Goal: Information Seeking & Learning: Learn about a topic

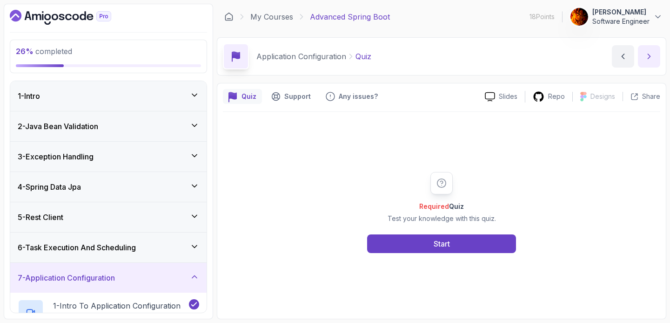
click at [652, 49] on button "next content" at bounding box center [649, 56] width 22 height 22
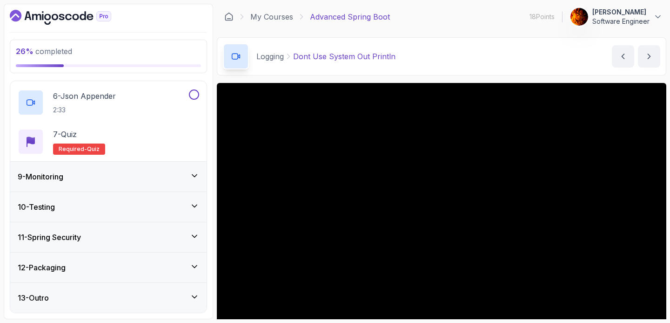
scroll to position [16, 0]
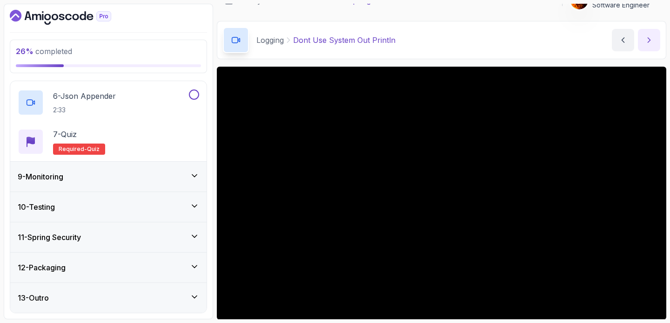
click at [646, 37] on icon "next content" at bounding box center [649, 39] width 9 height 9
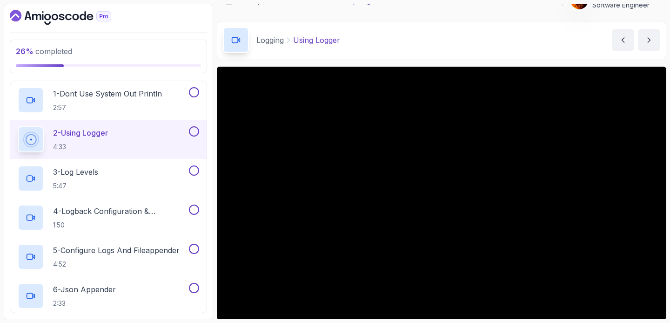
scroll to position [204, 0]
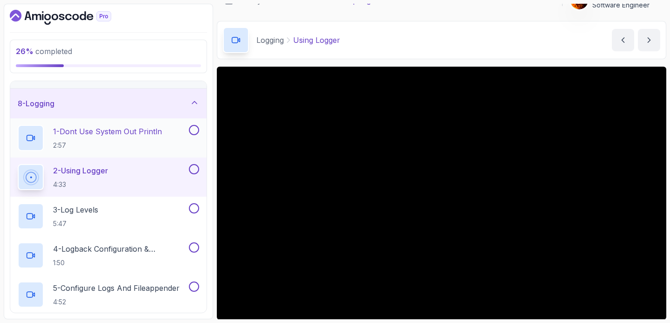
click at [194, 133] on button at bounding box center [194, 130] width 10 height 10
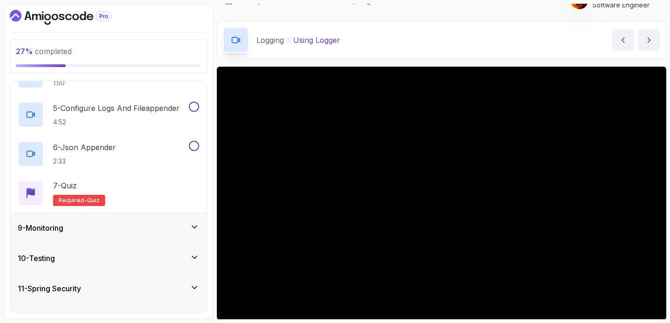
scroll to position [435, 0]
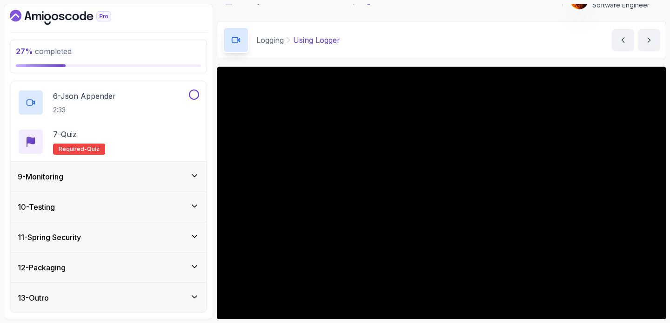
click at [164, 182] on div "9 - Monitoring" at bounding box center [109, 176] width 182 height 11
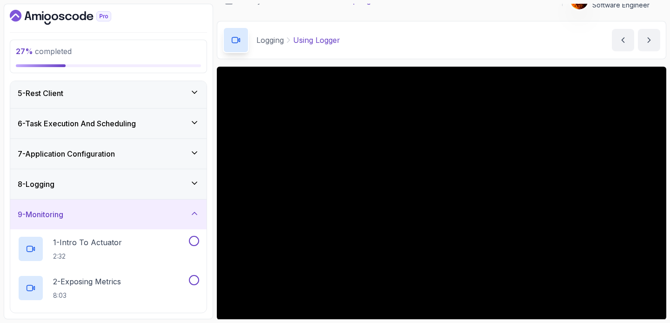
scroll to position [84, 0]
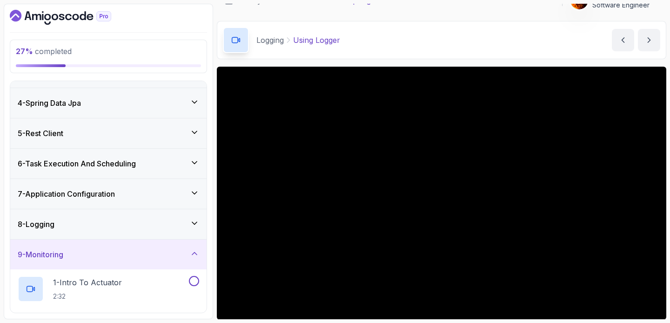
click at [102, 223] on div "8 - Logging" at bounding box center [109, 223] width 182 height 11
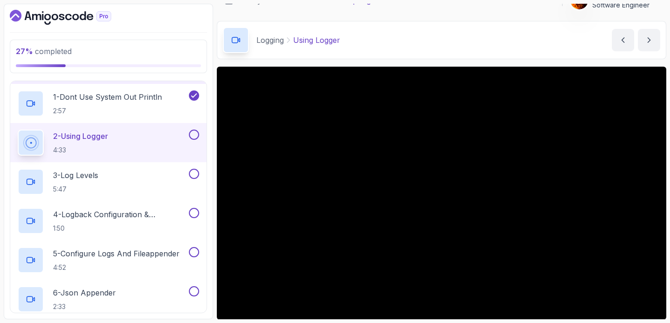
scroll to position [243, 0]
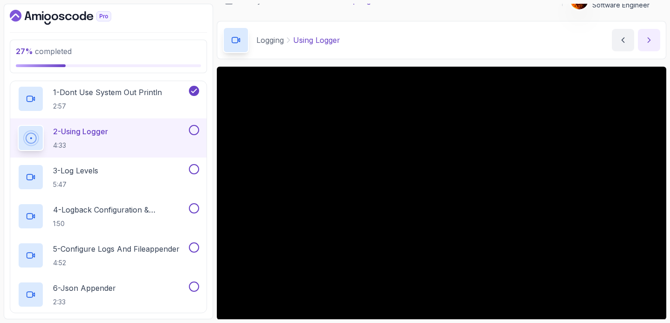
click at [642, 39] on button "next content" at bounding box center [649, 40] width 22 height 22
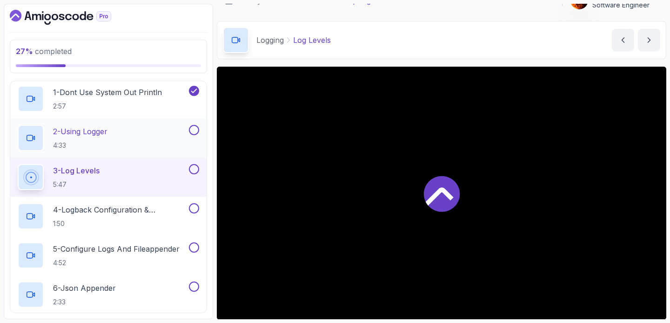
click at [194, 128] on button at bounding box center [194, 130] width 10 height 10
click at [195, 169] on button at bounding box center [194, 169] width 10 height 10
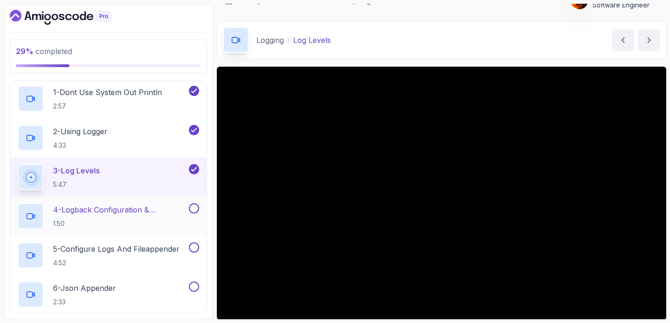
click at [168, 206] on p "4 - Logback Configuration & Appenders" at bounding box center [120, 209] width 134 height 11
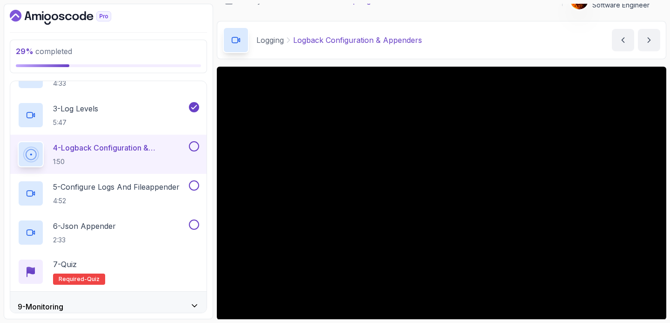
scroll to position [310, 0]
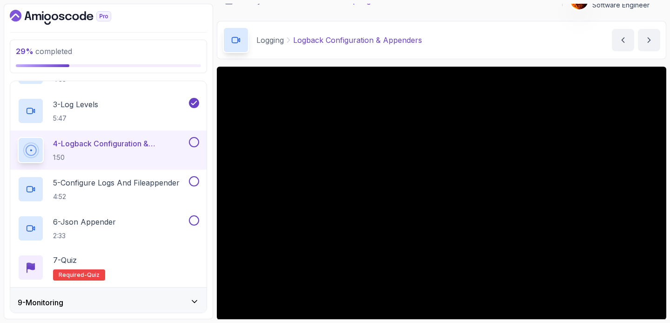
click at [133, 152] on h2 "4 - Logback Configuration & Appenders 1:50" at bounding box center [120, 150] width 134 height 24
click at [189, 139] on div at bounding box center [193, 142] width 12 height 10
click at [195, 143] on button at bounding box center [194, 142] width 10 height 10
click at [163, 183] on p "5 - Configure Logs And Fileappender" at bounding box center [116, 182] width 127 height 11
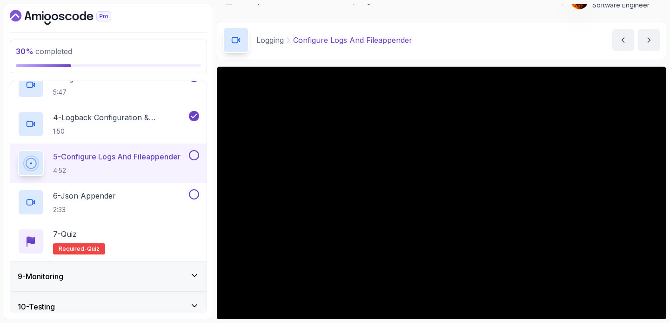
scroll to position [306, 0]
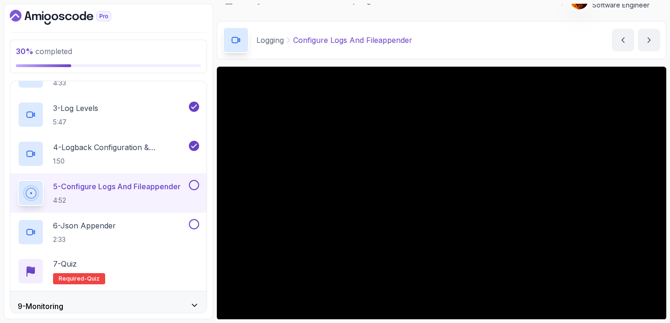
click at [49, 305] on h3 "9 - Monitoring" at bounding box center [41, 305] width 46 height 11
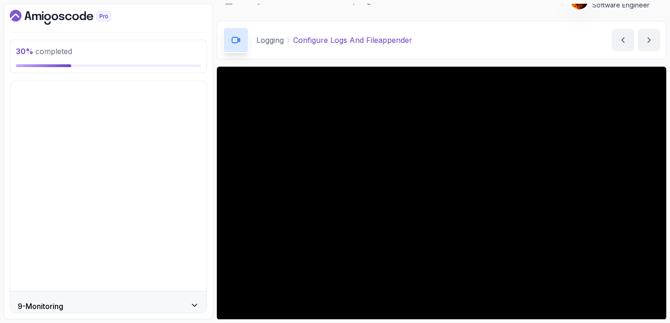
scroll to position [162, 0]
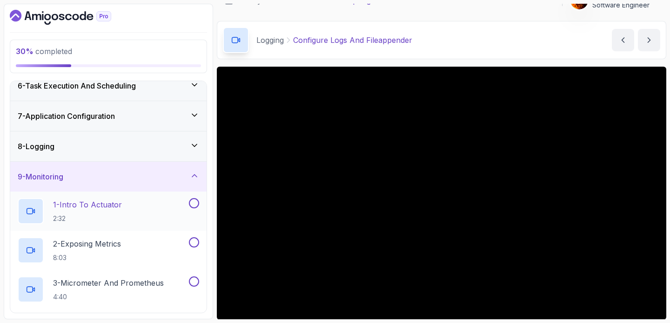
click at [80, 220] on p "2:32" at bounding box center [87, 218] width 69 height 9
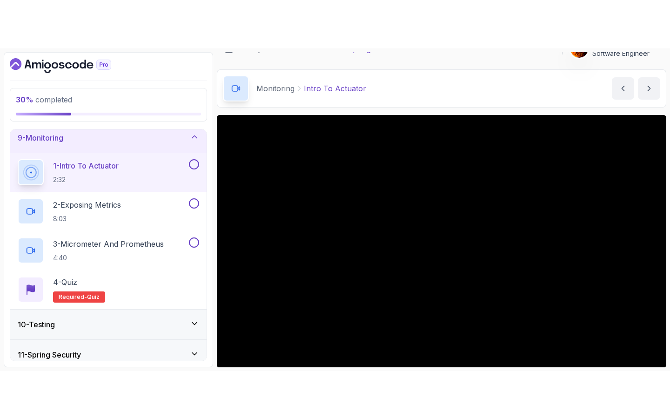
scroll to position [236, 0]
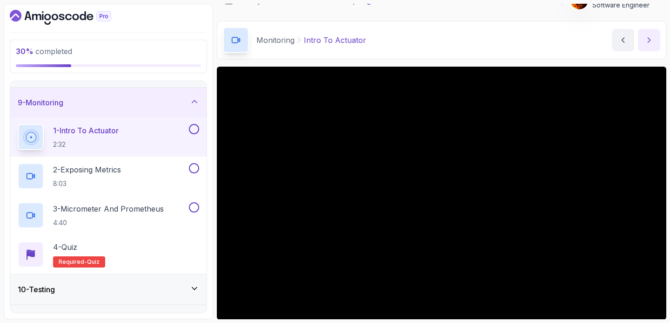
click at [651, 39] on icon "next content" at bounding box center [649, 39] width 9 height 9
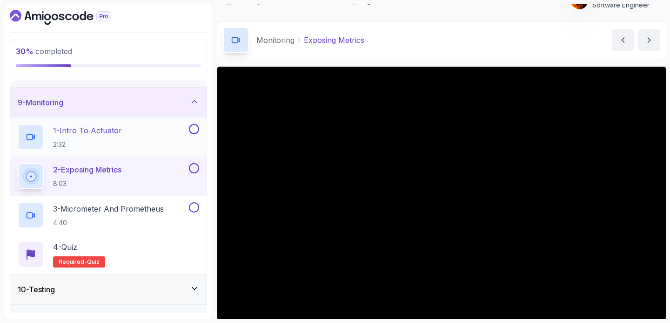
click at [201, 128] on div "1 - Intro To Actuator 2:32" at bounding box center [108, 136] width 196 height 39
click at [199, 128] on button at bounding box center [194, 129] width 10 height 10
click at [655, 35] on button "next content" at bounding box center [649, 40] width 22 height 22
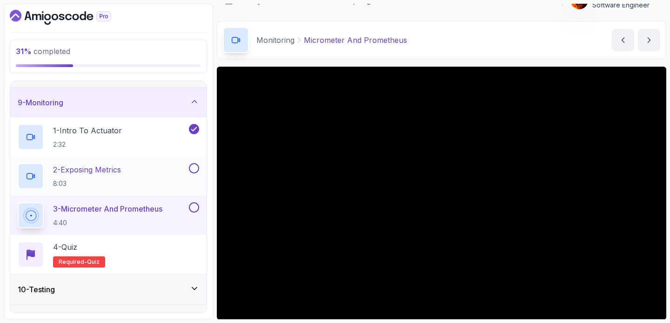
click at [198, 169] on button at bounding box center [194, 168] width 10 height 10
click at [196, 206] on button at bounding box center [194, 207] width 10 height 10
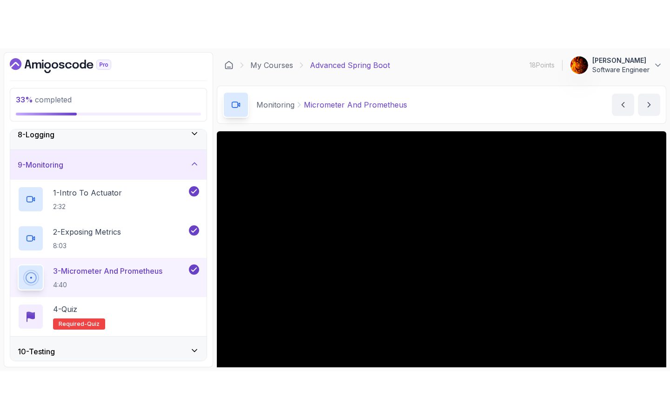
scroll to position [236, 0]
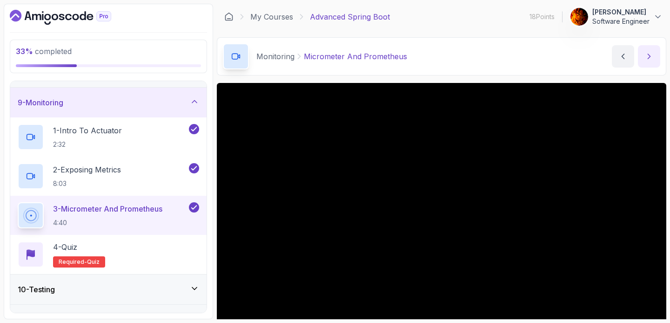
click at [646, 60] on icon "next content" at bounding box center [649, 56] width 9 height 9
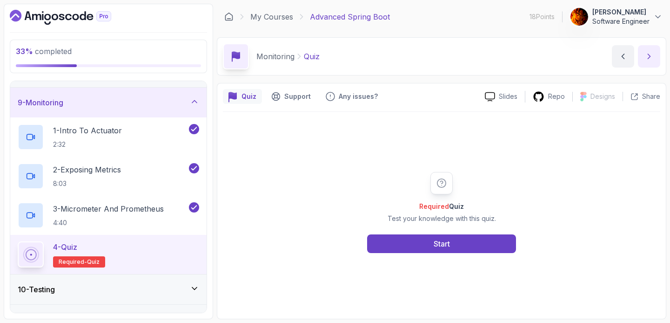
click at [646, 60] on icon "next content" at bounding box center [649, 56] width 9 height 9
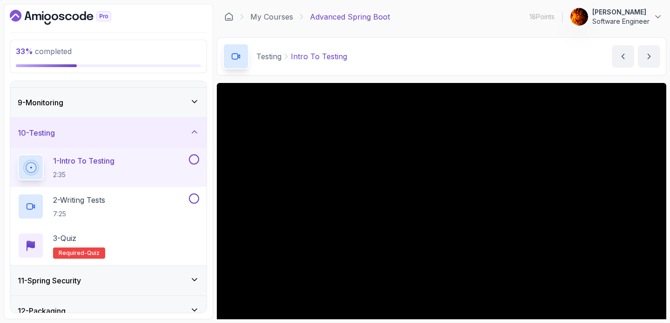
click at [194, 155] on button at bounding box center [194, 159] width 10 height 10
click at [177, 203] on div "2 - Writing Tests 7:25" at bounding box center [102, 206] width 169 height 26
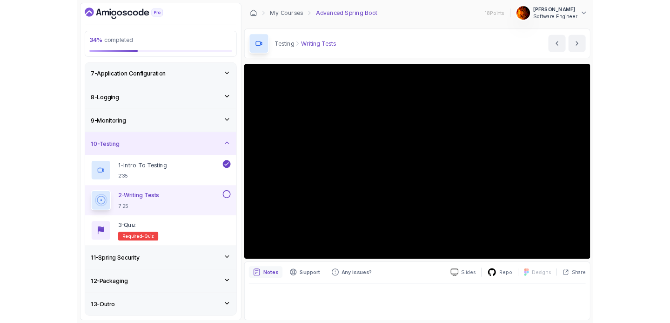
scroll to position [236, 0]
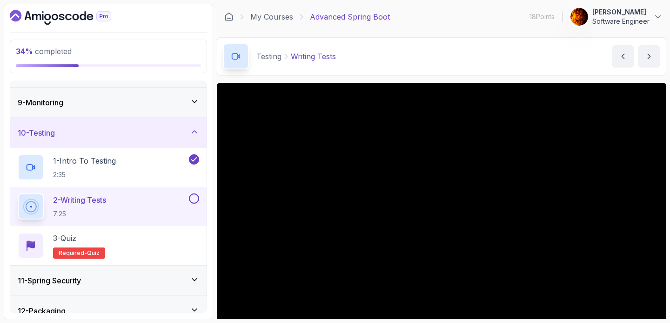
click at [165, 274] on div "11 - Spring Security" at bounding box center [108, 280] width 196 height 30
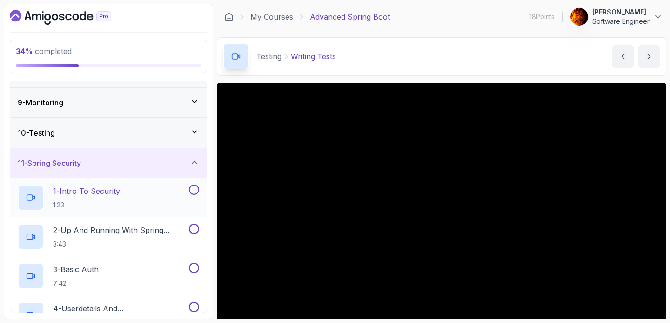
click at [196, 190] on button at bounding box center [194, 189] width 10 height 10
click at [167, 191] on div "1 - Intro To Security 1:23" at bounding box center [102, 197] width 169 height 26
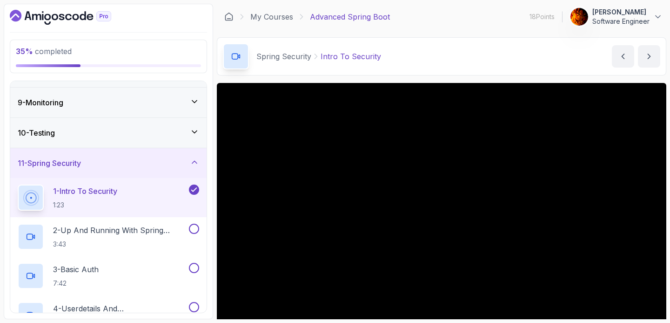
scroll to position [396, 0]
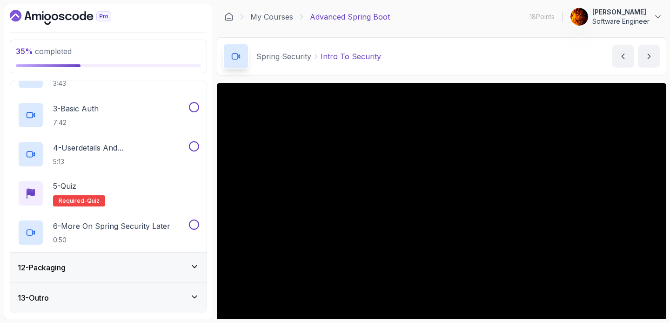
click at [80, 264] on div "12 - Packaging" at bounding box center [109, 267] width 182 height 11
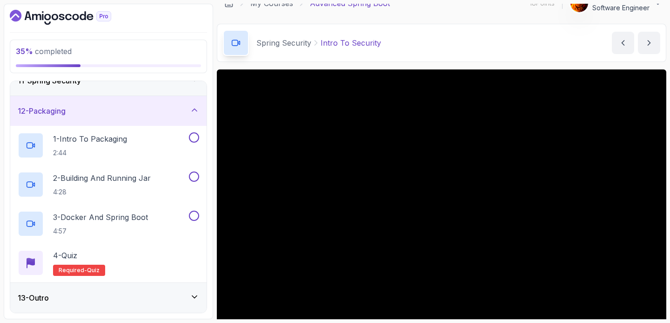
scroll to position [14, 0]
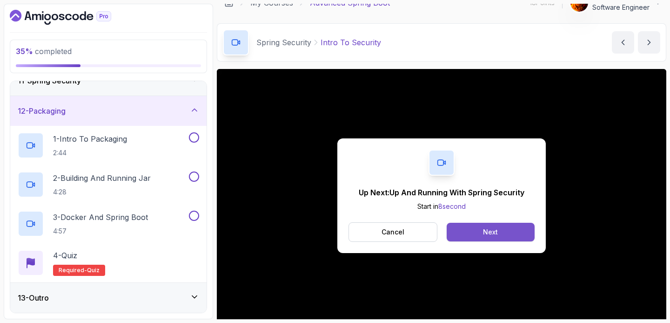
click at [481, 232] on button "Next" at bounding box center [491, 232] width 88 height 19
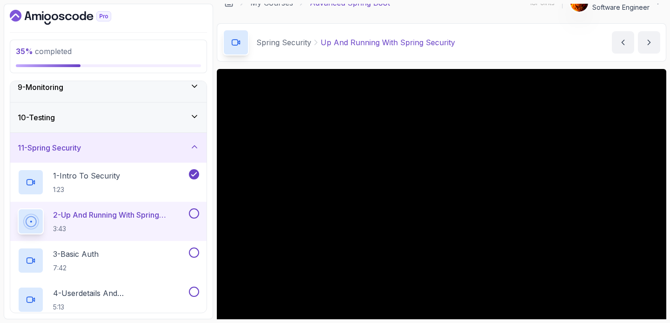
scroll to position [251, 0]
click at [126, 249] on div "3 - Basic Auth 7:42" at bounding box center [102, 260] width 169 height 26
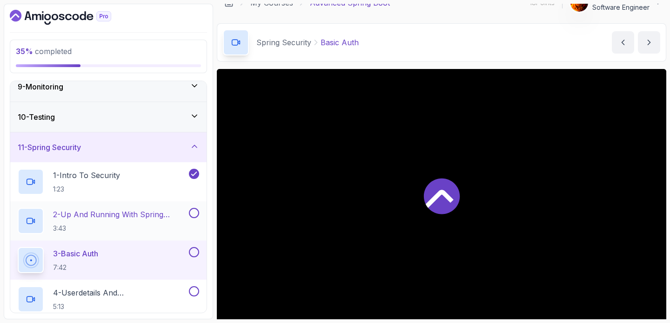
click at [197, 213] on button at bounding box center [194, 213] width 10 height 10
click at [178, 255] on div "3 - Basic Auth 7:42" at bounding box center [102, 260] width 169 height 26
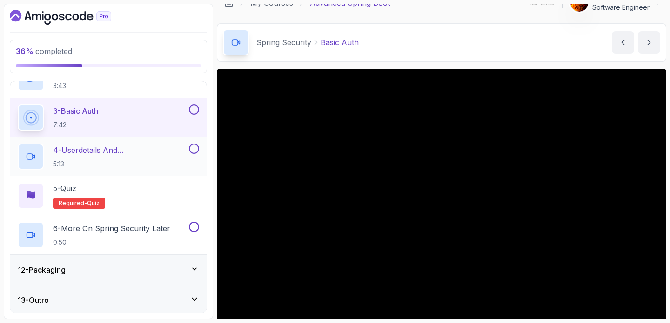
scroll to position [394, 0]
click at [124, 156] on h2 "4 - Userdetails And Bcryptpasswordencoder 5:13" at bounding box center [120, 156] width 134 height 24
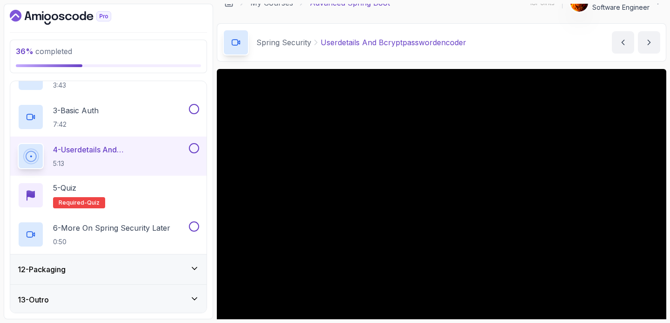
click at [95, 274] on div "12 - Packaging" at bounding box center [109, 268] width 182 height 11
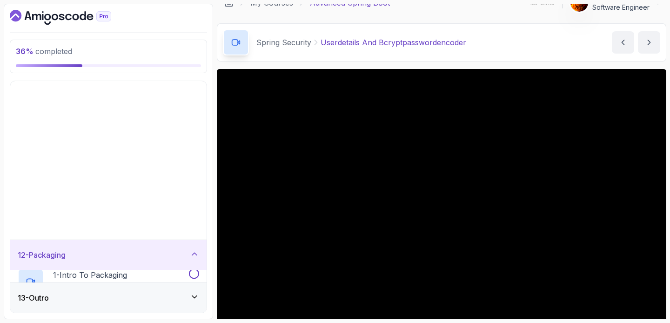
scroll to position [162, 0]
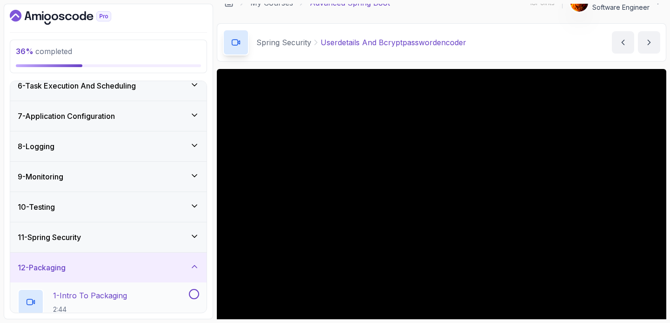
click at [91, 291] on p "1 - Intro To Packaging" at bounding box center [90, 295] width 74 height 11
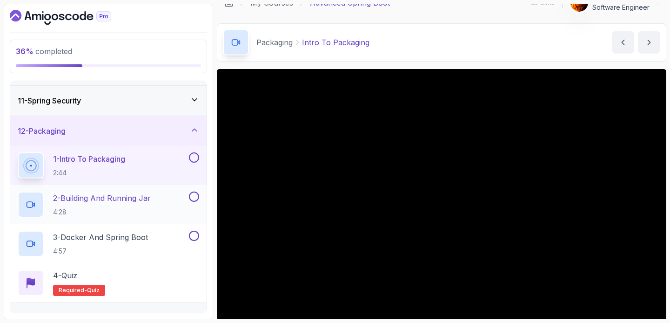
scroll to position [251, 0]
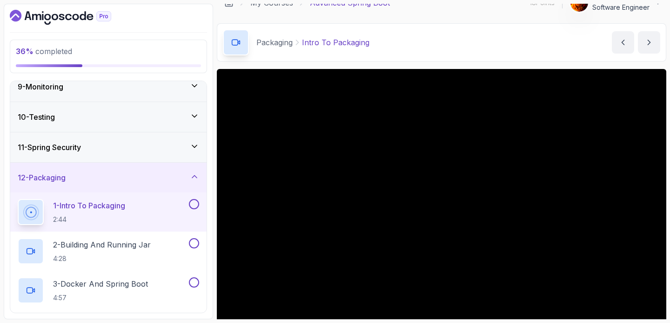
click at [128, 151] on div "11 - Spring Security" at bounding box center [109, 147] width 182 height 11
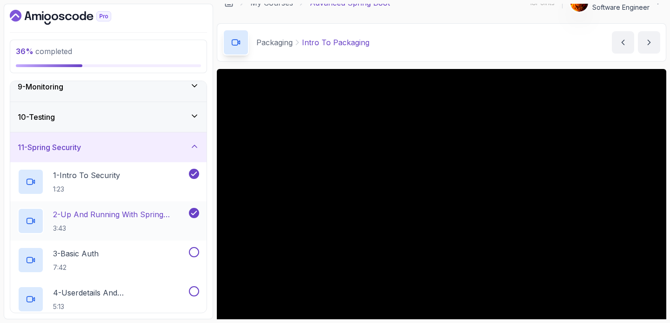
click at [129, 218] on p "2 - Up And Running With Spring Security" at bounding box center [120, 214] width 134 height 11
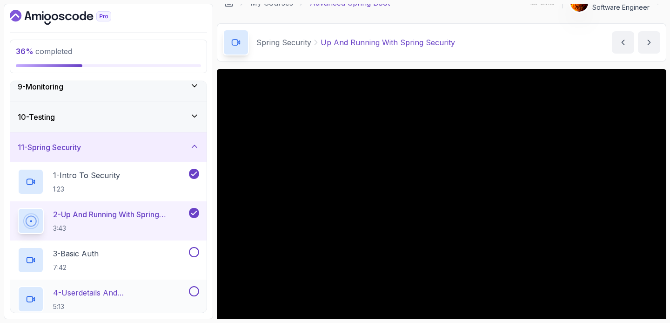
click at [136, 292] on p "4 - Userdetails And Bcryptpasswordencoder" at bounding box center [120, 292] width 134 height 11
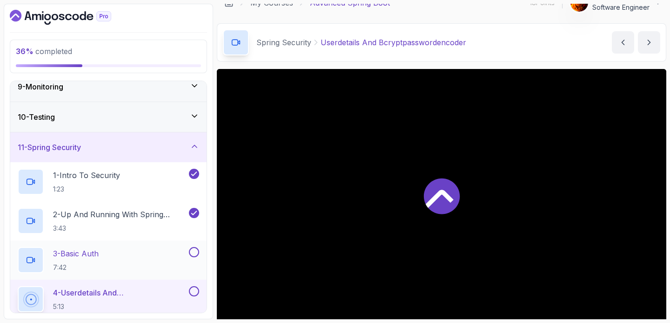
click at [195, 255] on button at bounding box center [194, 252] width 10 height 10
click at [173, 292] on p "4 - Userdetails And Bcryptpasswordencoder" at bounding box center [120, 292] width 134 height 11
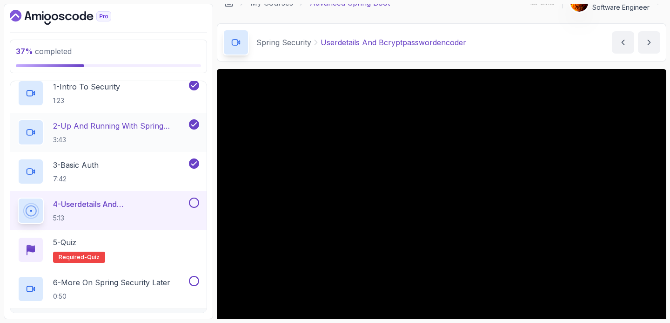
scroll to position [286, 0]
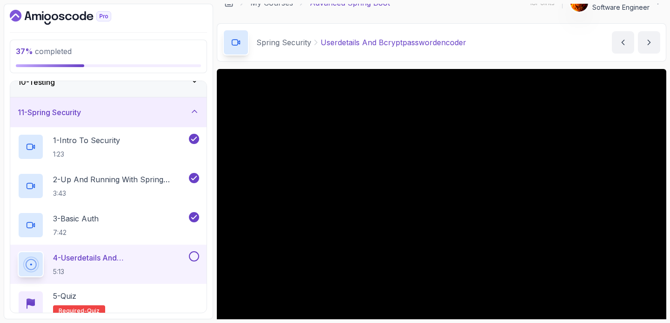
click at [145, 111] on div "11 - Spring Security" at bounding box center [109, 112] width 182 height 11
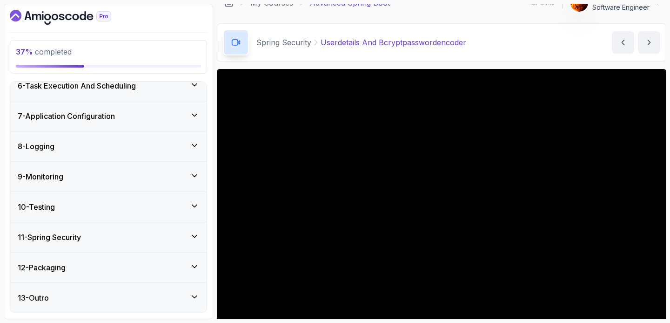
scroll to position [162, 0]
click at [92, 257] on div "12 - Packaging" at bounding box center [108, 268] width 196 height 30
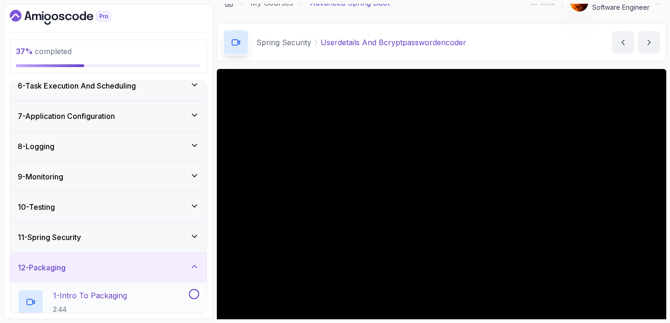
click at [110, 293] on p "1 - Intro To Packaging" at bounding box center [90, 295] width 74 height 11
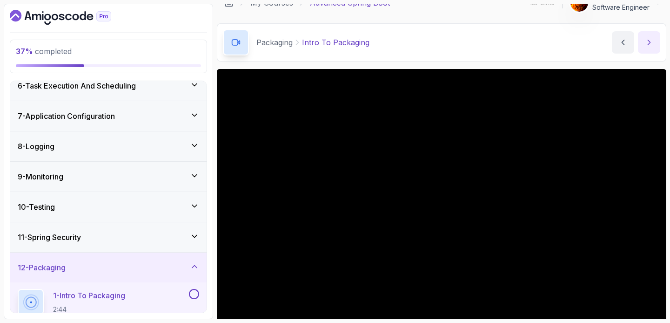
click at [641, 44] on button "next content" at bounding box center [649, 42] width 22 height 22
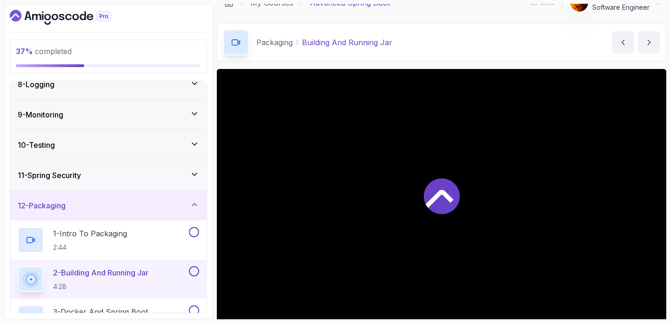
scroll to position [244, 0]
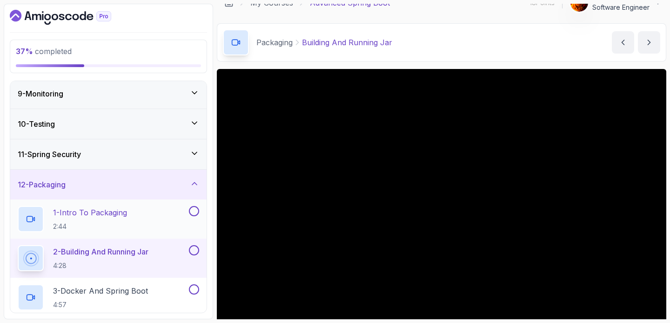
click at [190, 212] on button at bounding box center [194, 211] width 10 height 10
click at [156, 252] on div "2 - Building And Running Jar 4:28" at bounding box center [102, 258] width 169 height 26
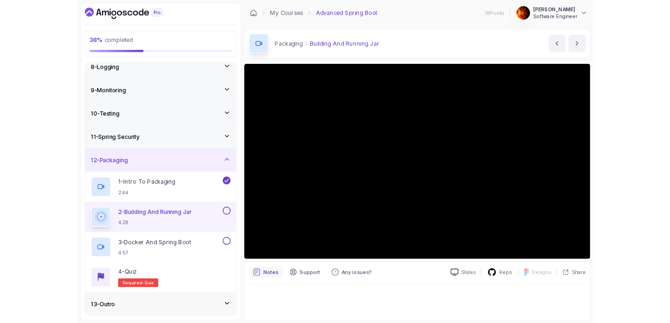
scroll to position [318, 0]
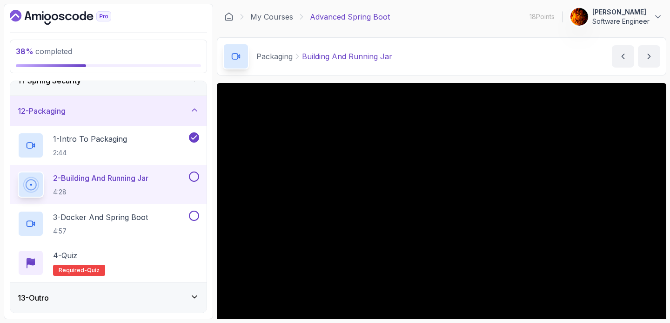
click at [193, 176] on button at bounding box center [194, 176] width 10 height 10
click at [165, 226] on div "3 - Docker And Spring Boot 4:57" at bounding box center [102, 223] width 169 height 26
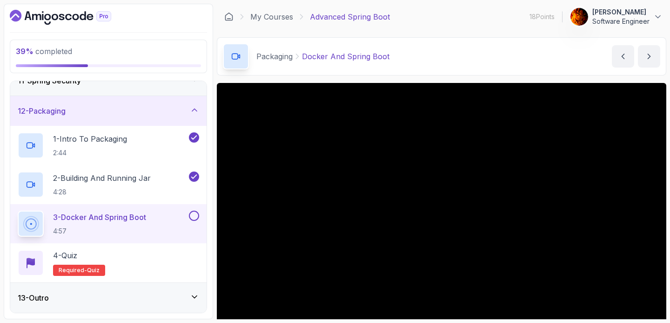
scroll to position [62, 0]
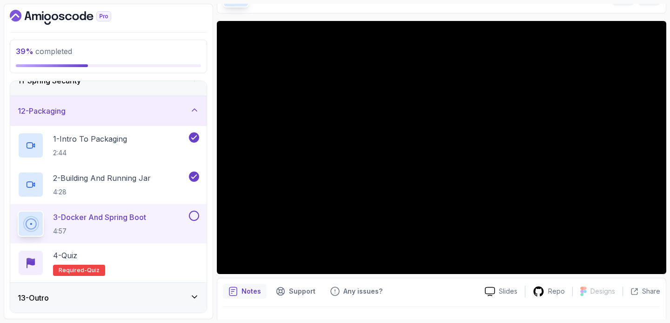
click at [196, 210] on div at bounding box center [193, 215] width 12 height 10
click at [195, 216] on button at bounding box center [194, 215] width 10 height 10
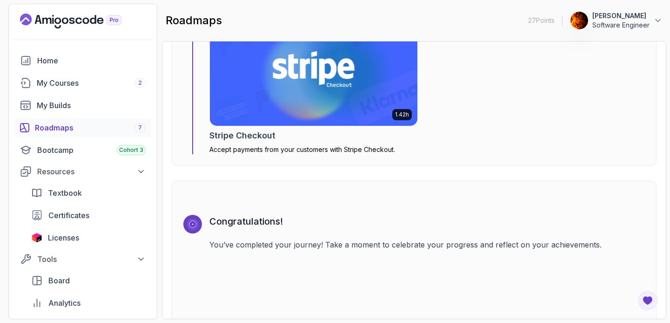
scroll to position [3189, 0]
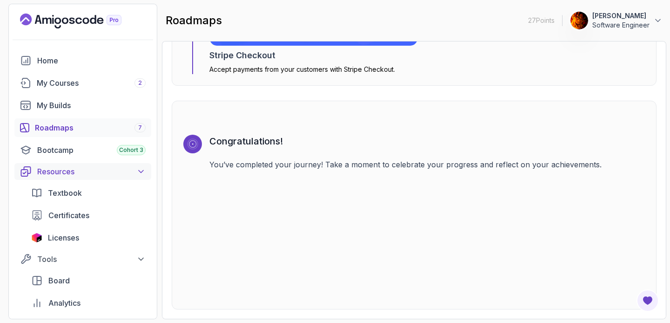
click at [140, 169] on icon at bounding box center [140, 171] width 9 height 9
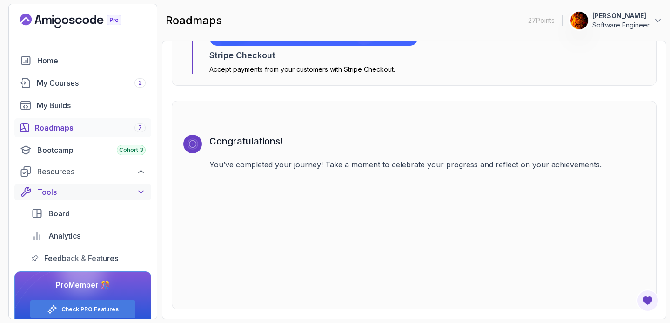
click at [144, 186] on div "Tools" at bounding box center [91, 191] width 108 height 11
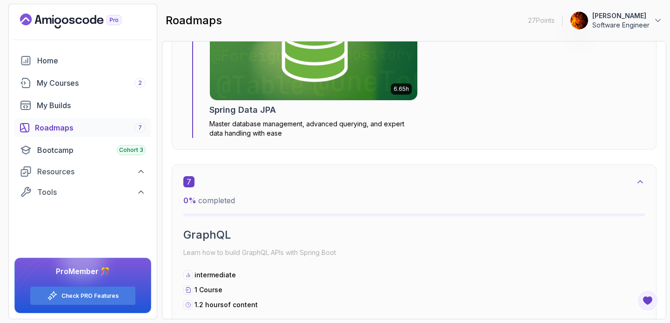
scroll to position [2293, 0]
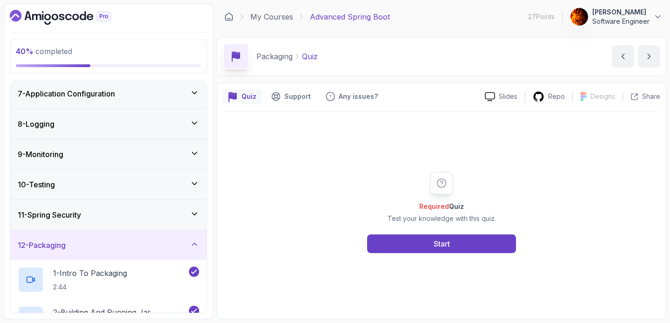
scroll to position [298, 0]
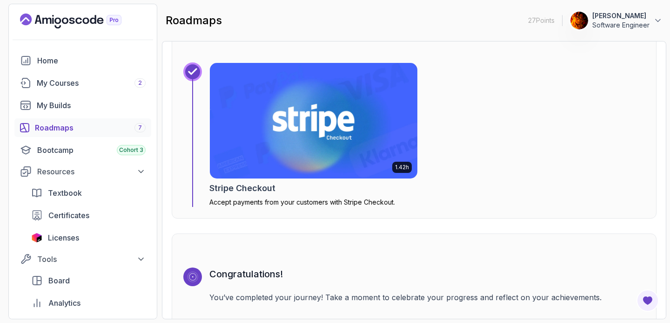
scroll to position [2992, 0]
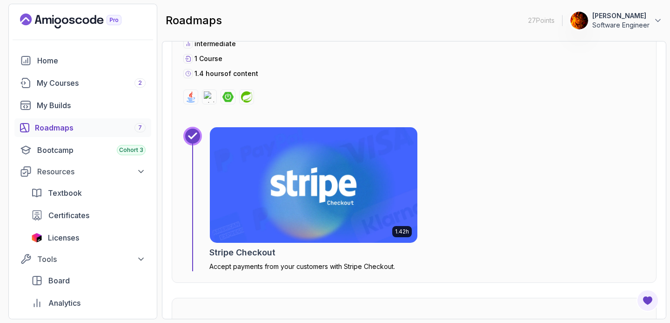
click at [244, 161] on img at bounding box center [314, 184] width 218 height 121
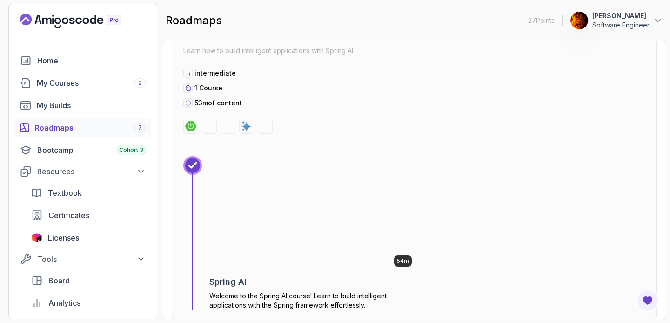
scroll to position [1915, 0]
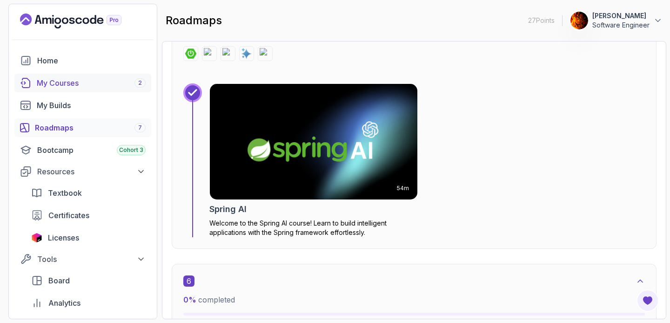
click at [62, 84] on div "My Courses 2" at bounding box center [91, 82] width 109 height 11
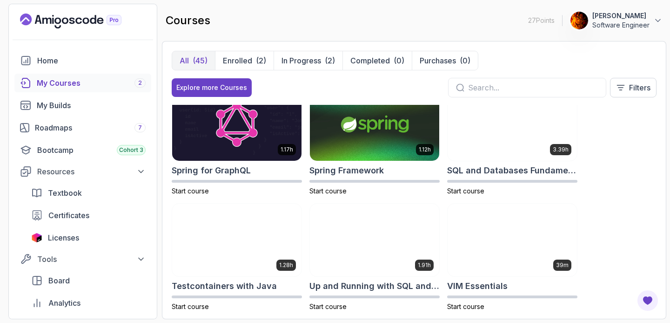
scroll to position [1527, 0]
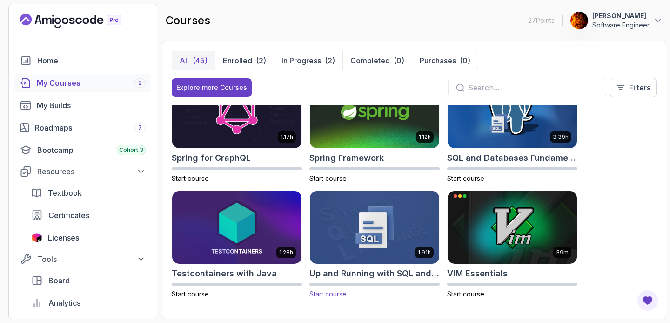
click at [390, 232] on img at bounding box center [375, 227] width 136 height 76
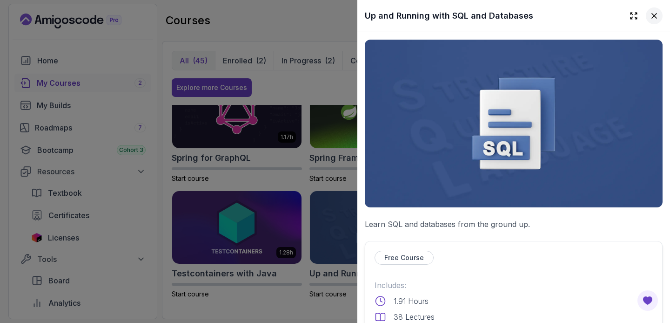
click at [650, 19] on icon at bounding box center [654, 15] width 9 height 9
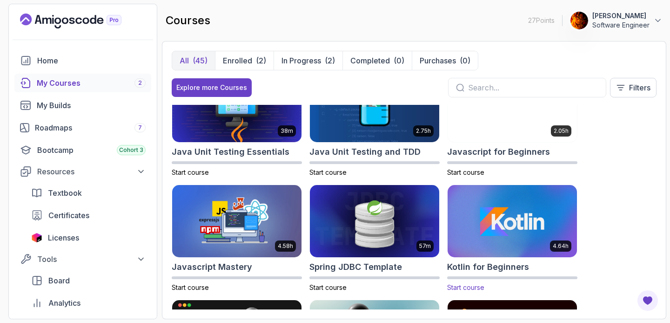
scroll to position [918, 0]
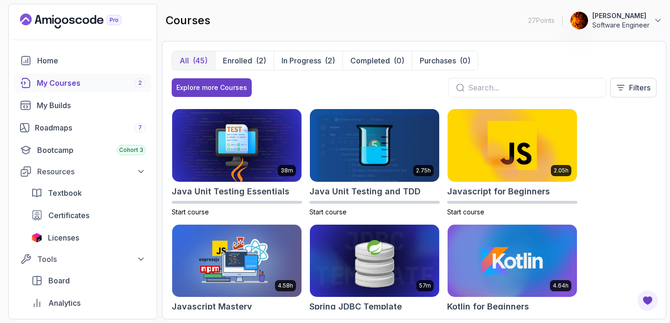
click at [536, 85] on input "text" at bounding box center [533, 87] width 130 height 11
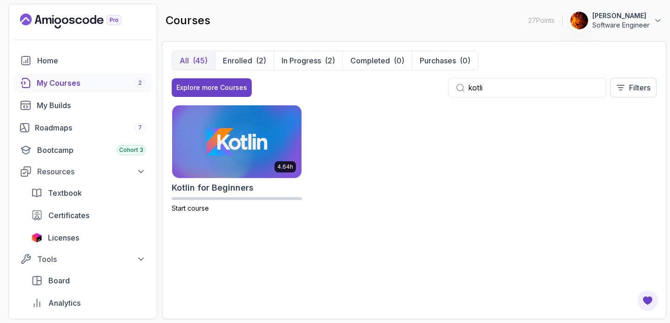
type input "kotlin"
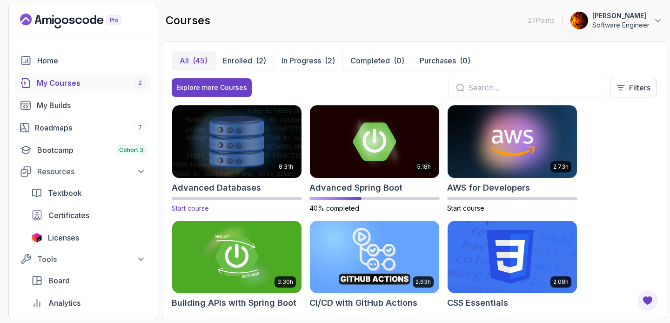
click at [250, 131] on img at bounding box center [237, 141] width 136 height 76
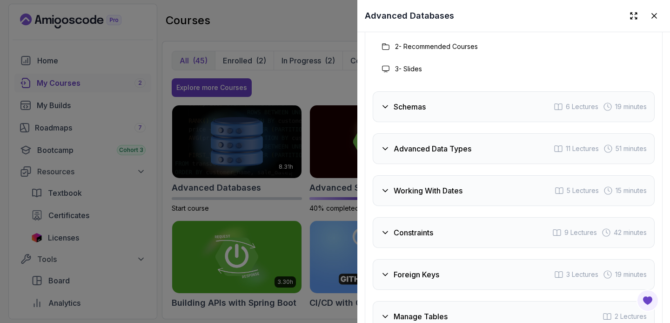
scroll to position [1797, 0]
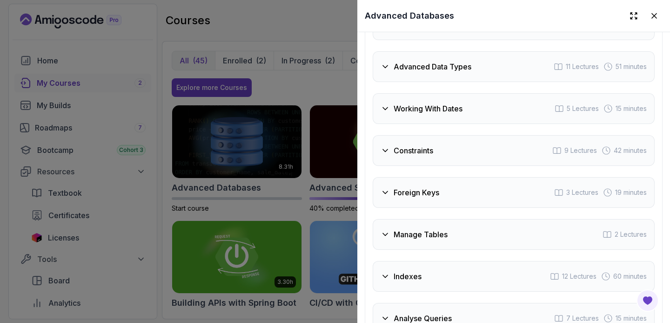
click at [296, 82] on div at bounding box center [335, 161] width 670 height 323
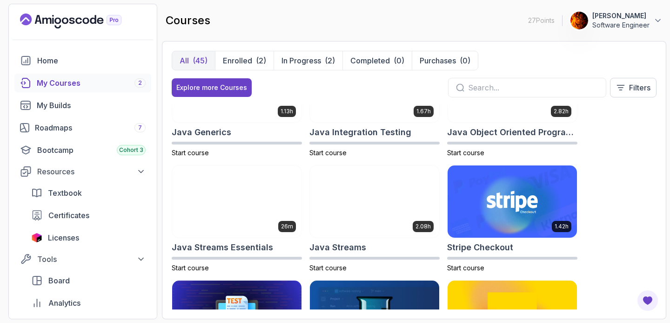
scroll to position [692, 0]
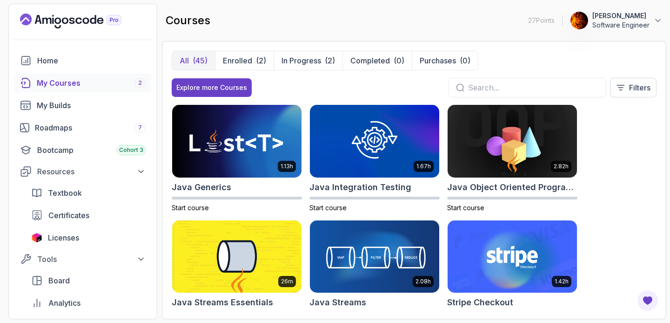
click at [345, 149] on img at bounding box center [374, 141] width 129 height 73
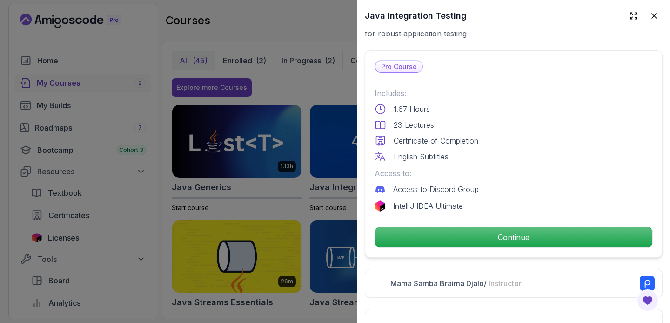
scroll to position [259, 0]
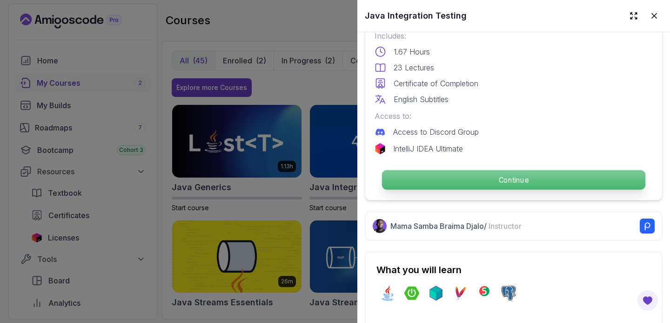
click at [451, 172] on p "Continue" at bounding box center [513, 180] width 263 height 20
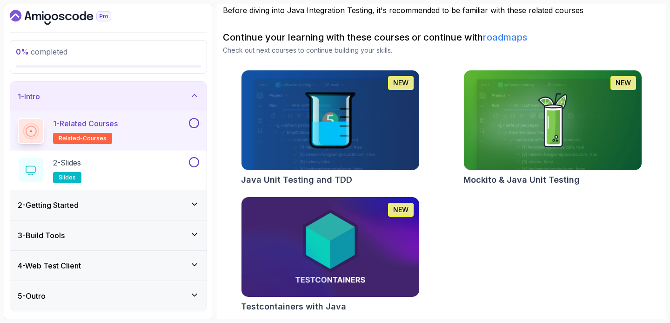
scroll to position [87, 0]
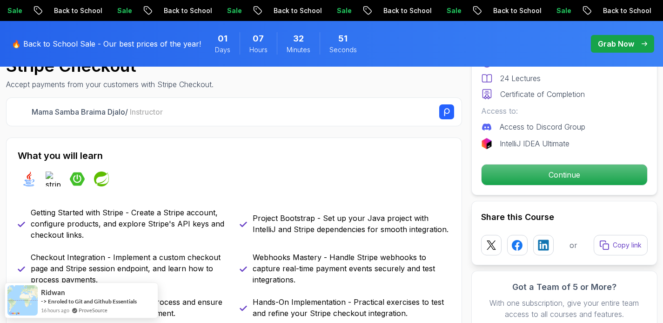
scroll to position [481, 0]
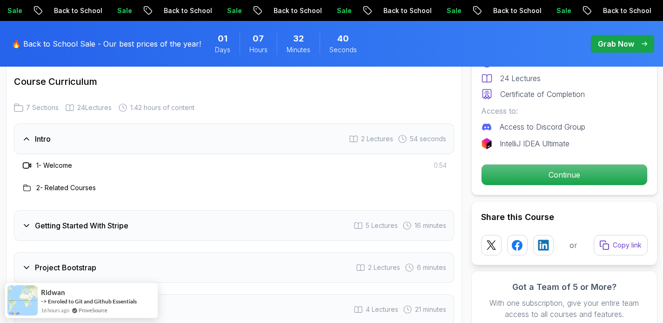
scroll to position [1190, 0]
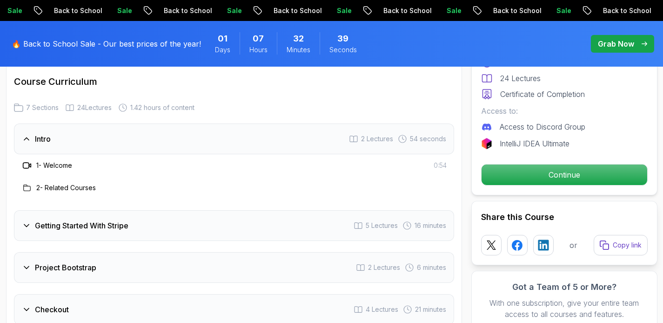
click at [127, 252] on div "Project Bootstrap 2 Lectures 6 minutes" at bounding box center [234, 267] width 440 height 31
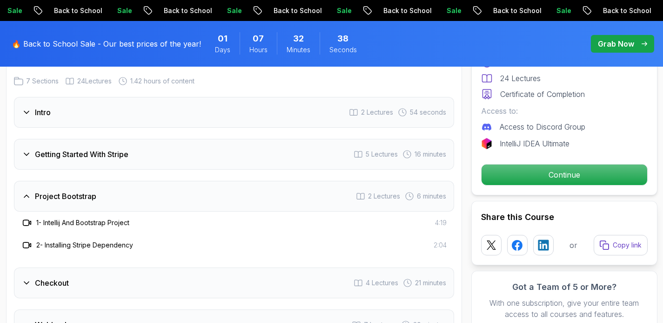
scroll to position [1232, 0]
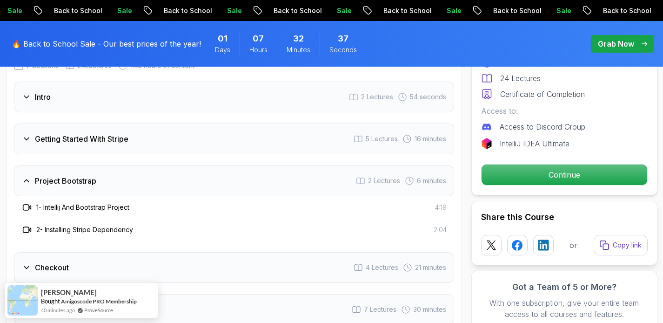
click at [94, 268] on div "Checkout 4 Lectures 21 minutes" at bounding box center [234, 267] width 440 height 31
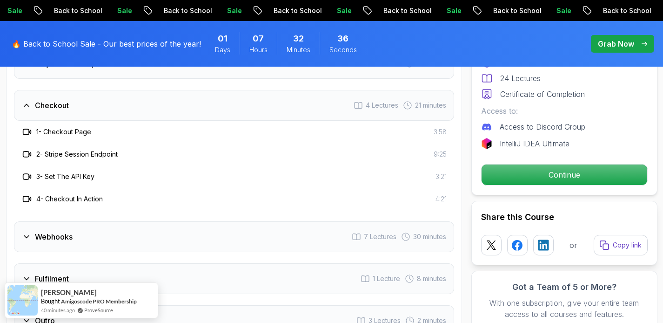
scroll to position [1350, 0]
click at [88, 229] on div "Webhooks 7 Lectures 30 minutes" at bounding box center [234, 235] width 440 height 31
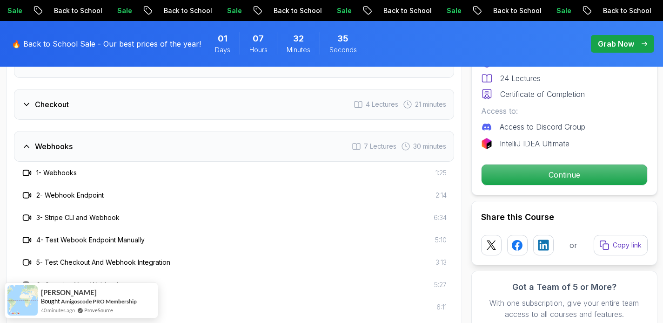
scroll to position [1423, 0]
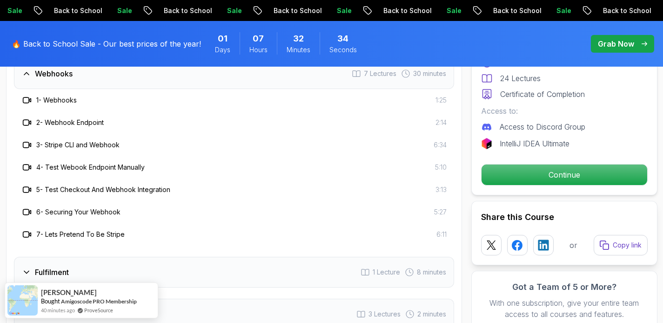
click at [88, 257] on div "Fulfilment 1 Lecture 8 minutes" at bounding box center [234, 272] width 440 height 31
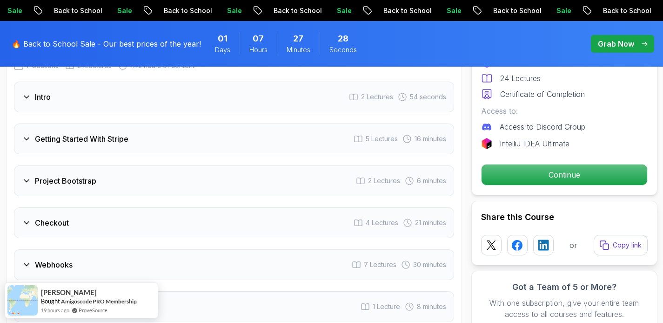
scroll to position [1222, 0]
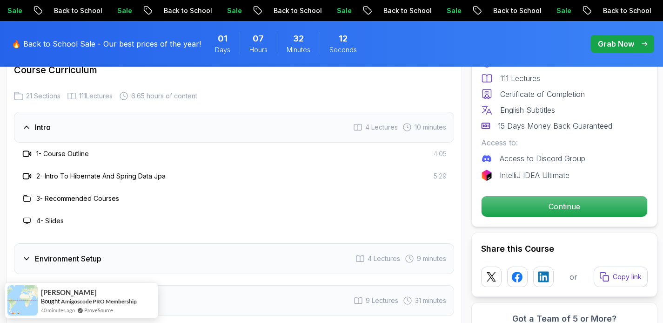
scroll to position [1168, 0]
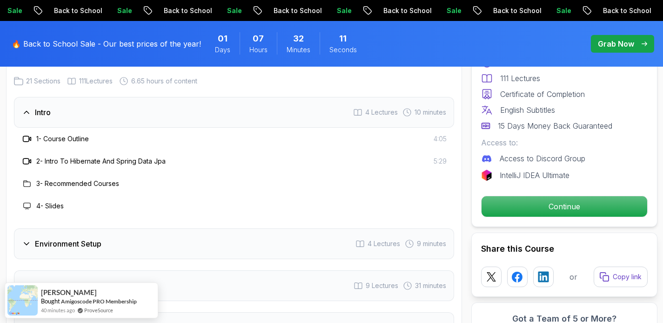
click at [252, 228] on div "Environment Setup 4 Lectures 9 minutes" at bounding box center [234, 243] width 440 height 31
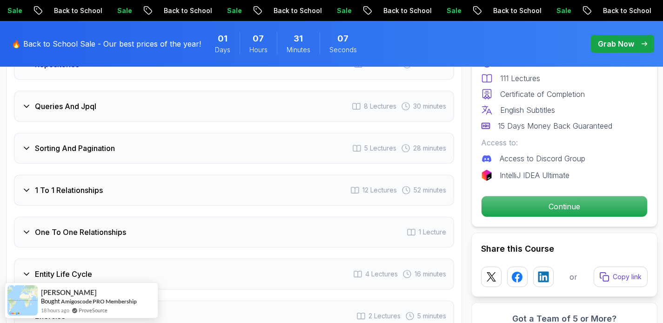
scroll to position [1432, 0]
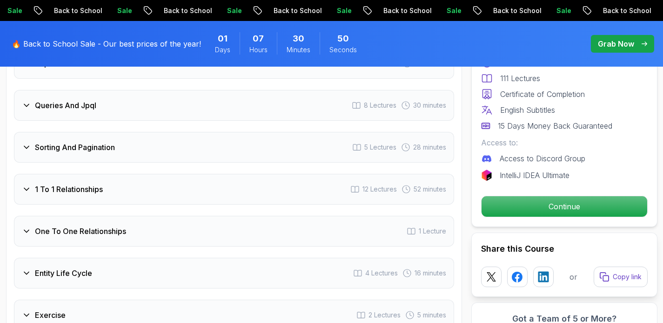
click at [166, 225] on div "One To One Relationships 1 Lecture" at bounding box center [234, 231] width 440 height 31
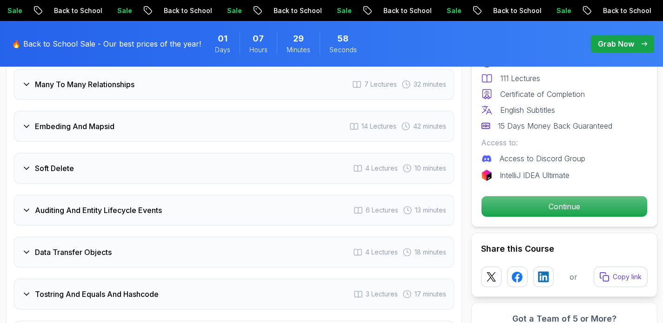
scroll to position [1851, 0]
